Goal: Find specific page/section: Find specific page/section

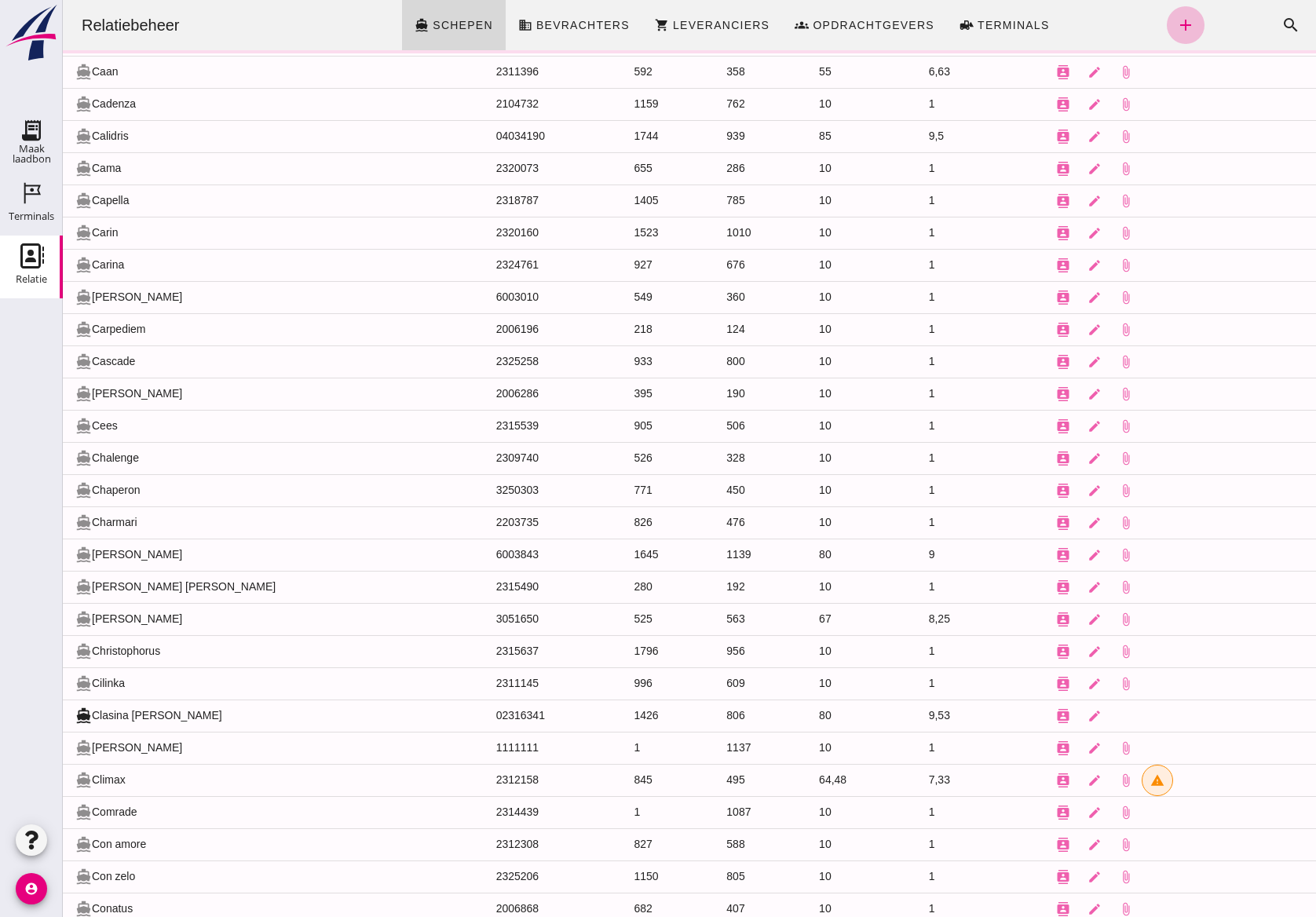
scroll to position [2438, 0]
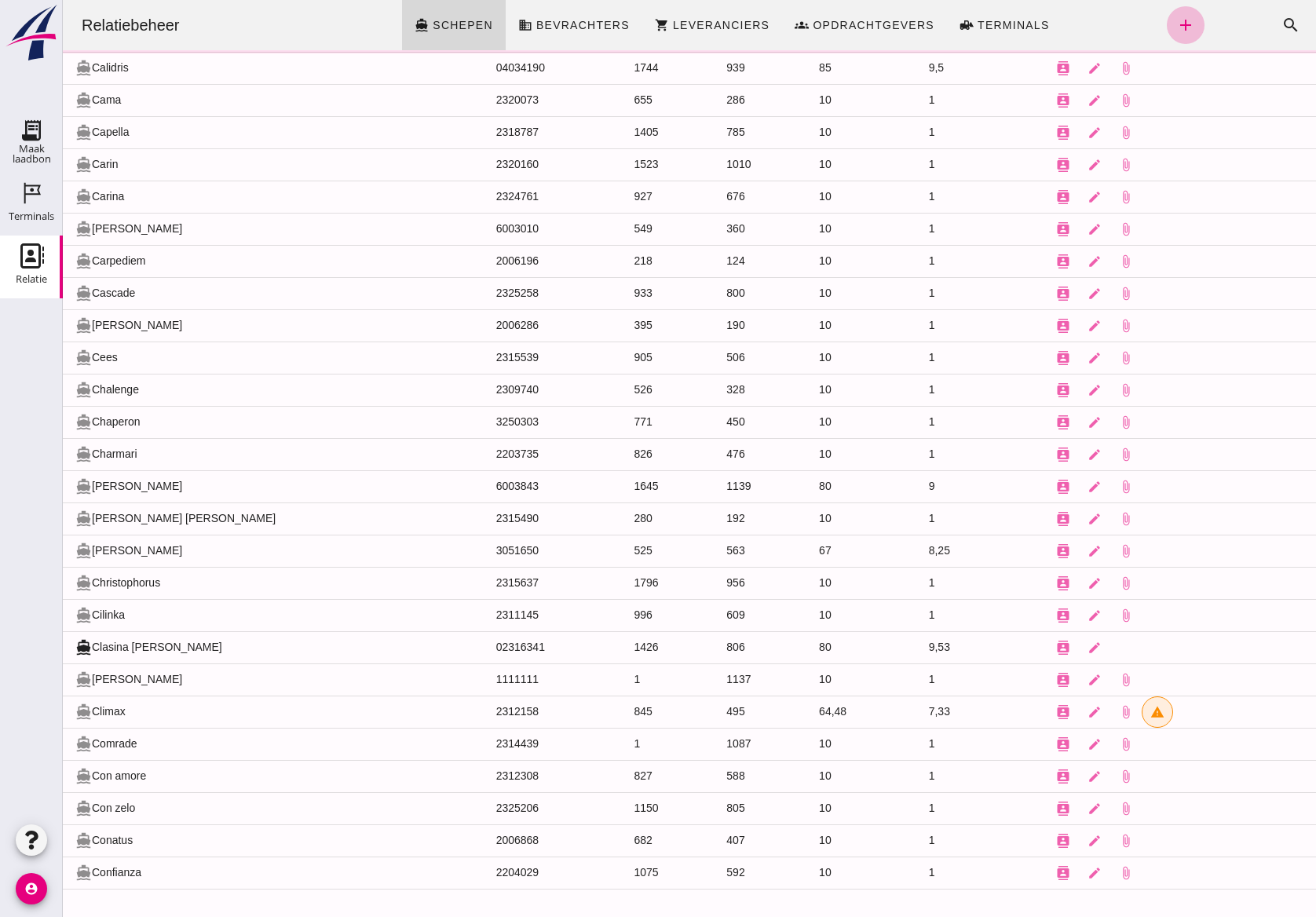
click at [190, 61] on td "directions_boat Calidris" at bounding box center [273, 68] width 421 height 32
click at [179, 68] on td "directions_boat Calidris" at bounding box center [273, 68] width 421 height 32
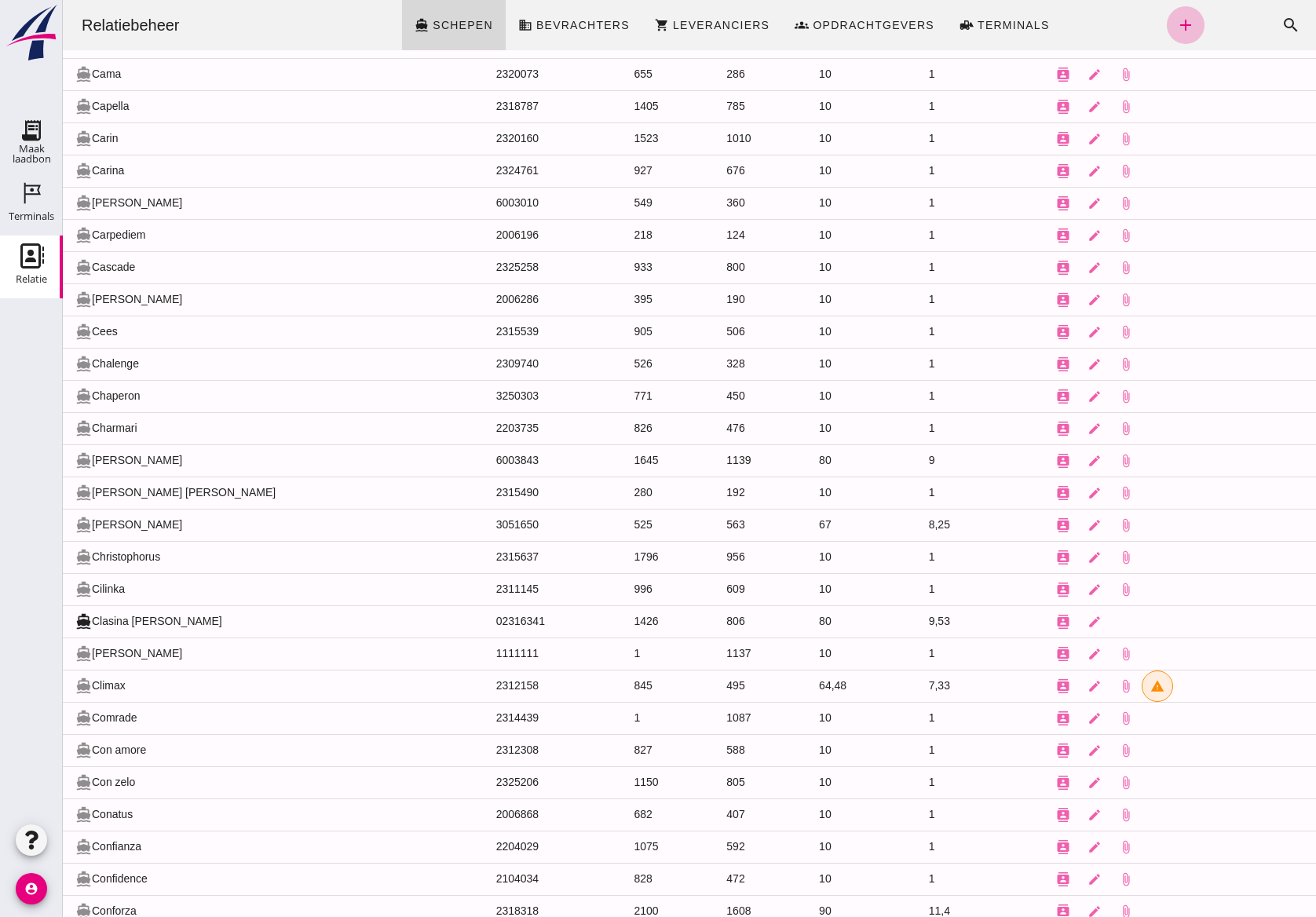
scroll to position [0, 0]
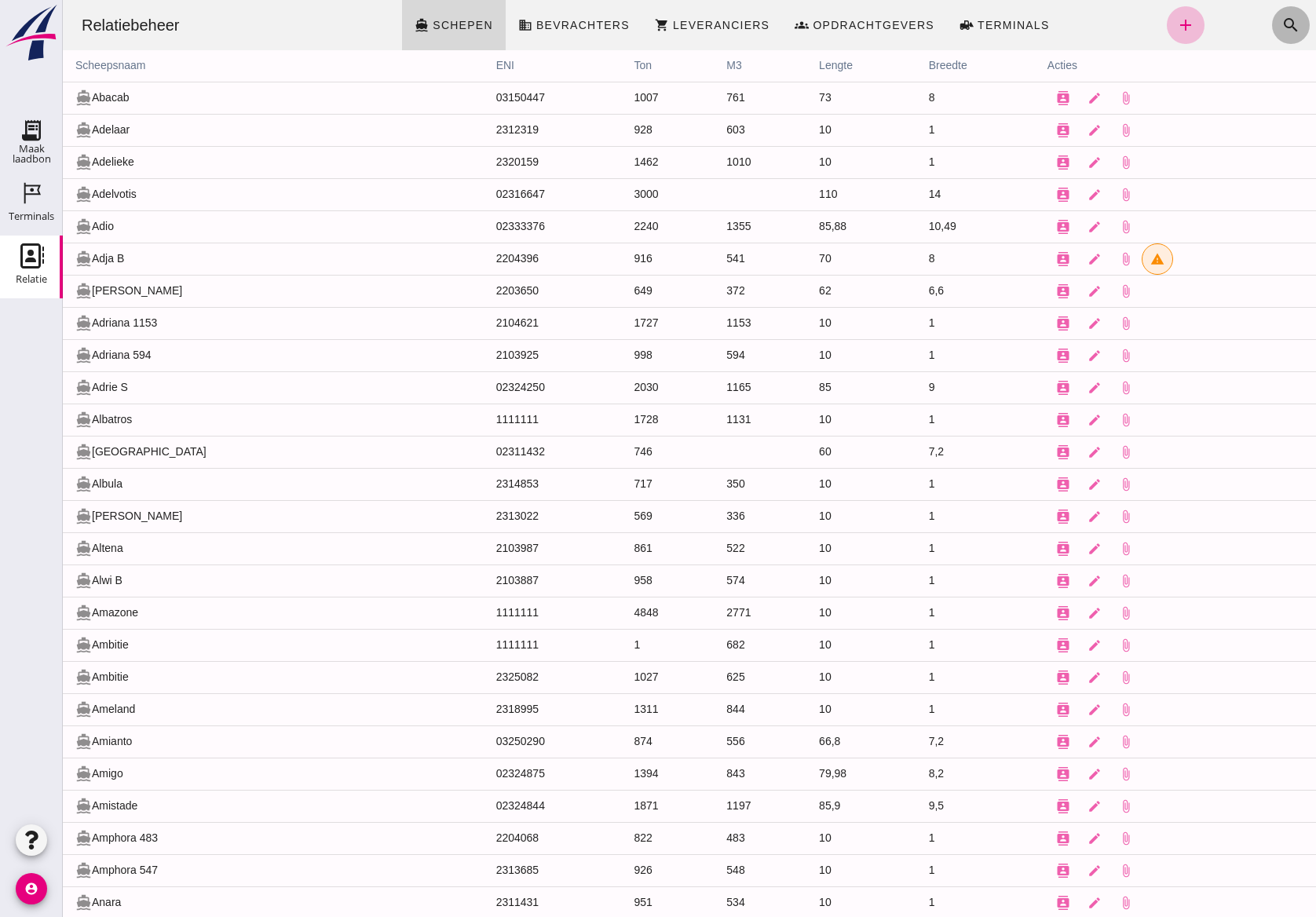
click button "search"
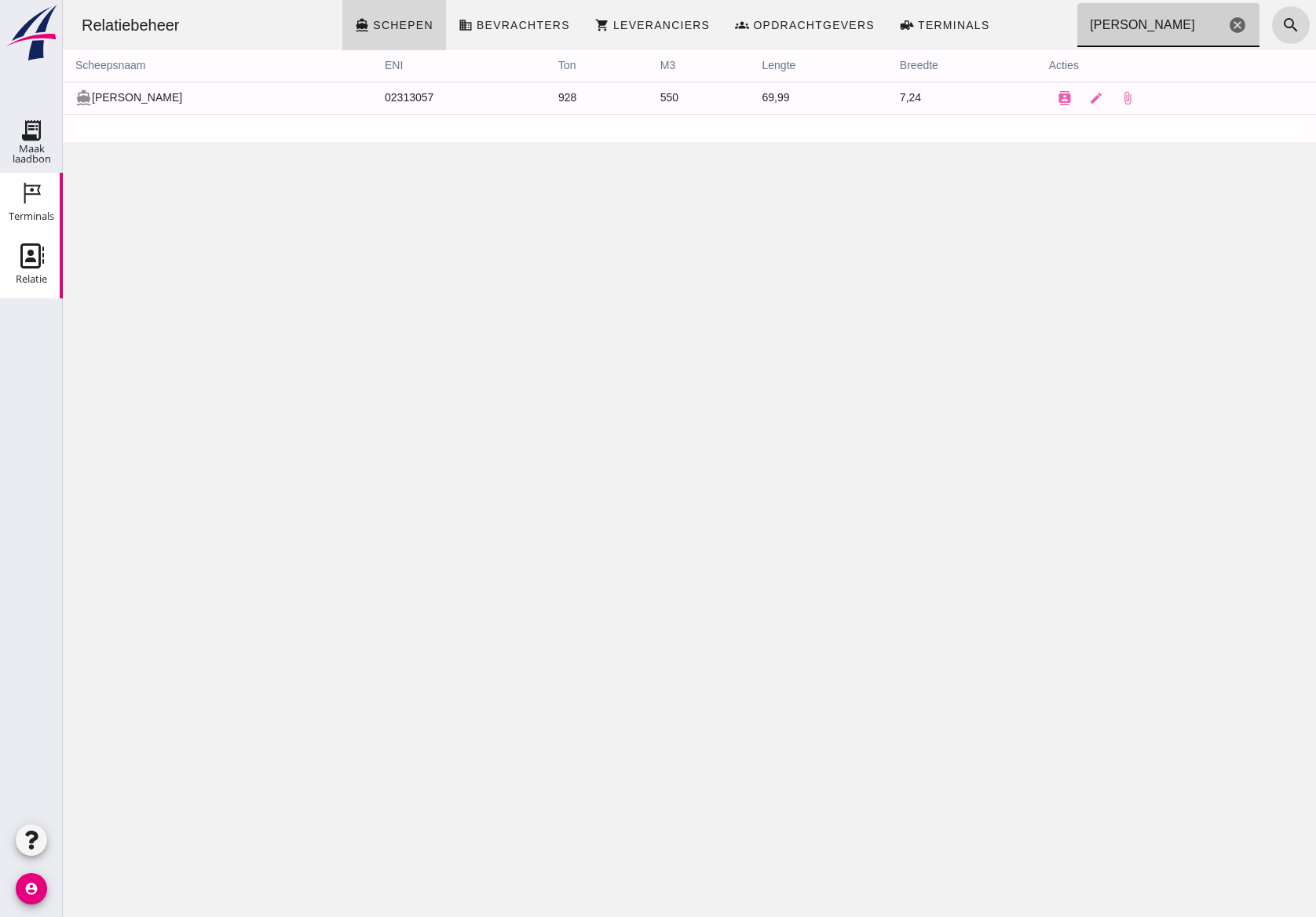
type input "lydia"
click at [44, 209] on div "Terminals" at bounding box center [32, 217] width 46 height 22
